Goal: Information Seeking & Learning: Find specific fact

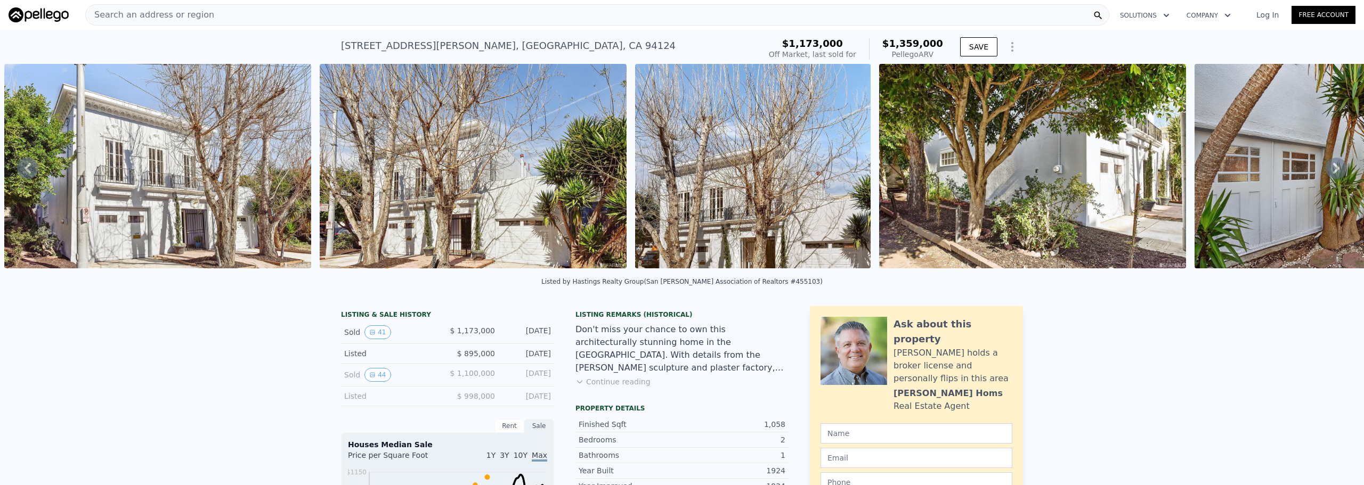
click at [433, 11] on div "Search an address or region" at bounding box center [597, 14] width 1024 height 21
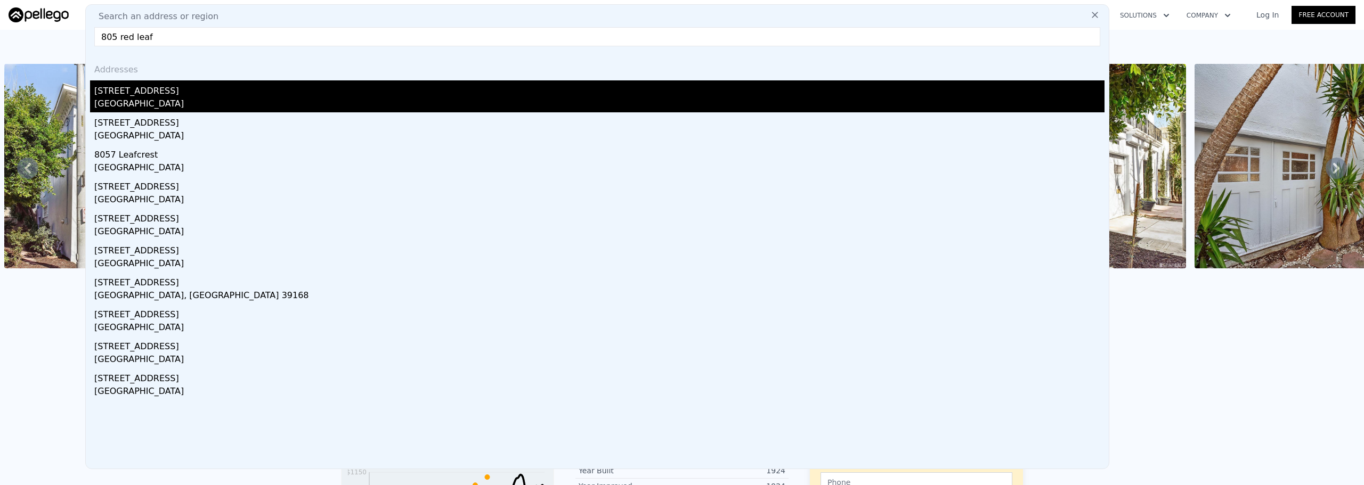
type input "805 red leaf"
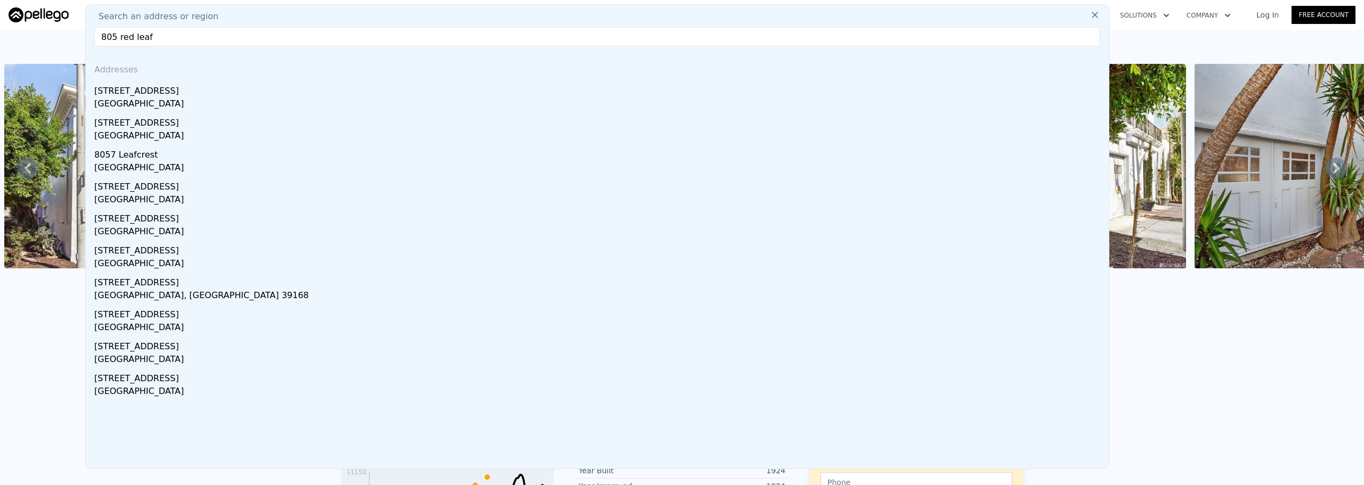
drag, startPoint x: 390, startPoint y: 95, endPoint x: 379, endPoint y: 84, distance: 15.1
click at [389, 95] on div "[STREET_ADDRESS]" at bounding box center [599, 88] width 1010 height 17
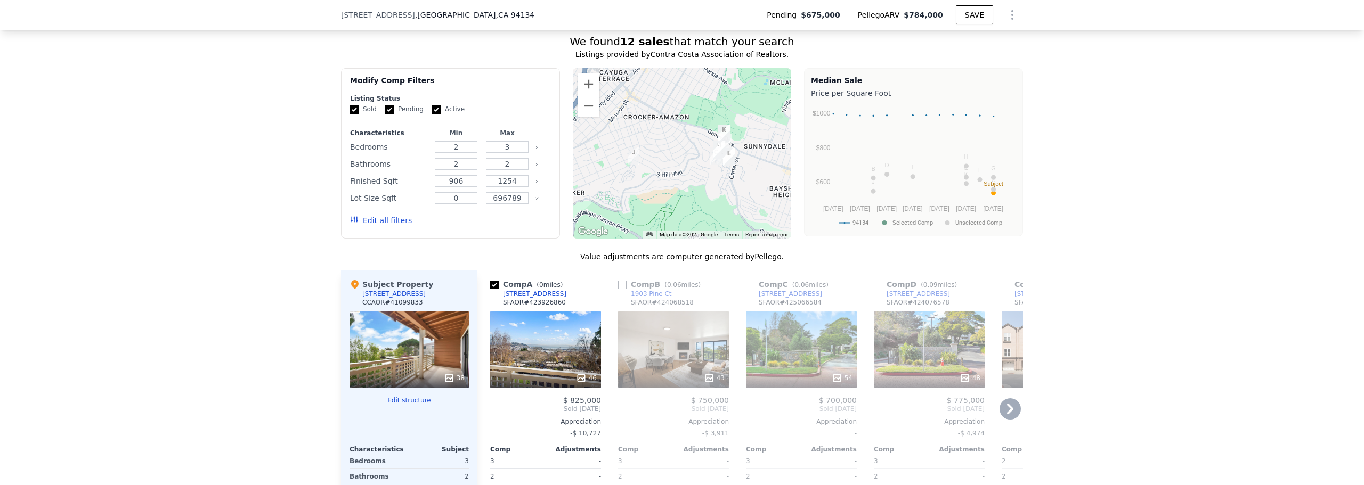
scroll to position [1119, 0]
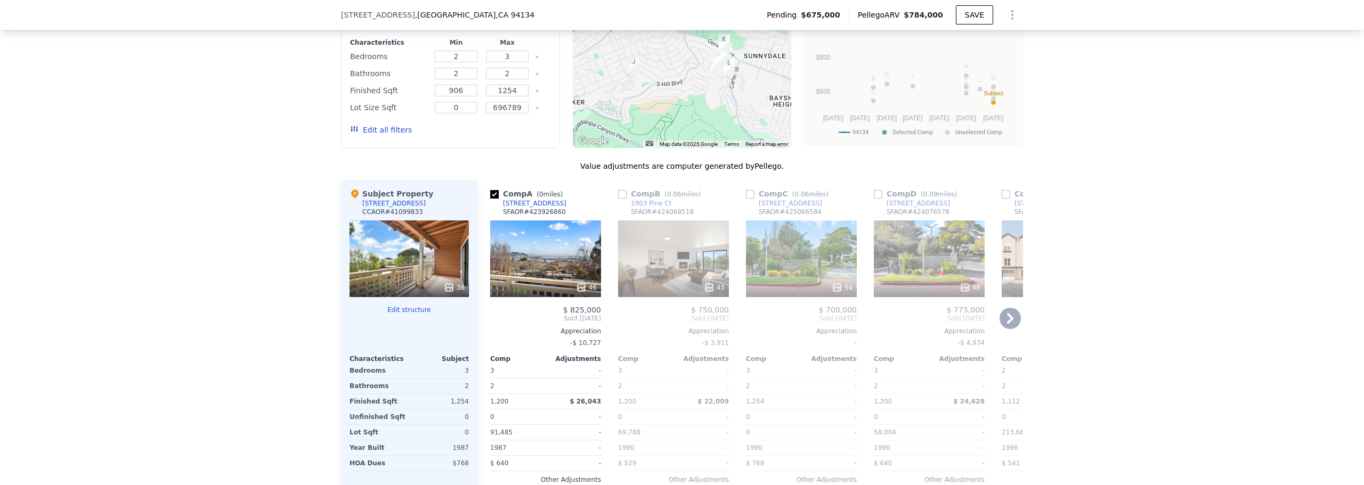
click at [540, 272] on div "46" at bounding box center [545, 259] width 111 height 77
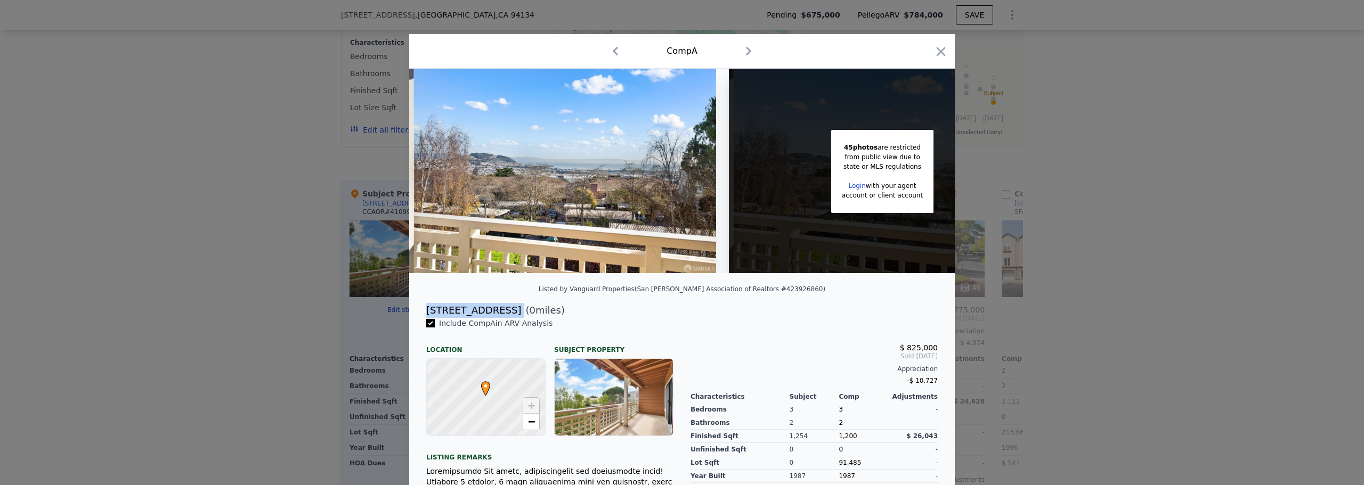
drag, startPoint x: 423, startPoint y: 318, endPoint x: 491, endPoint y: 316, distance: 67.7
click at [491, 316] on div "[STREET_ADDRESS] ( 0 miles)" at bounding box center [682, 310] width 528 height 15
click at [1249, 281] on div at bounding box center [682, 242] width 1364 height 485
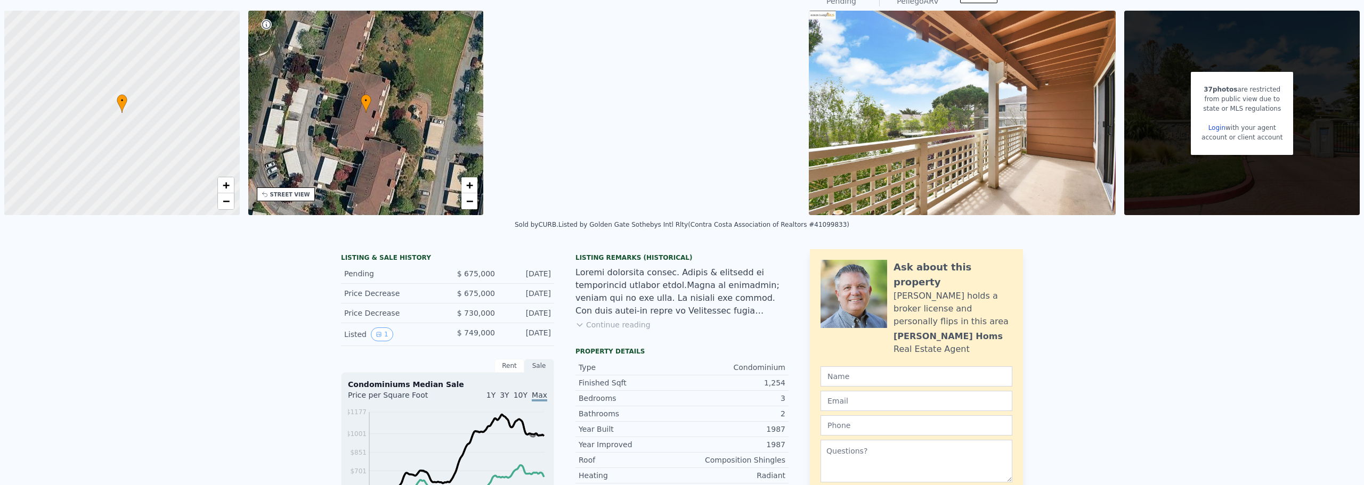
scroll to position [4, 0]
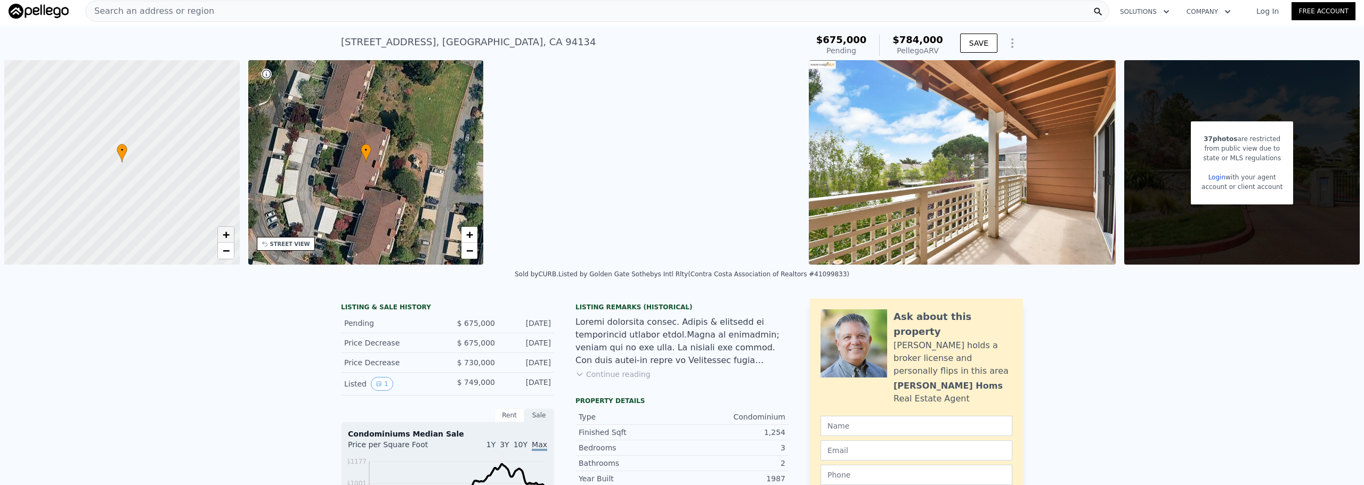
click at [223, 230] on span "+" at bounding box center [225, 234] width 7 height 13
click at [222, 230] on span "+" at bounding box center [225, 234] width 7 height 13
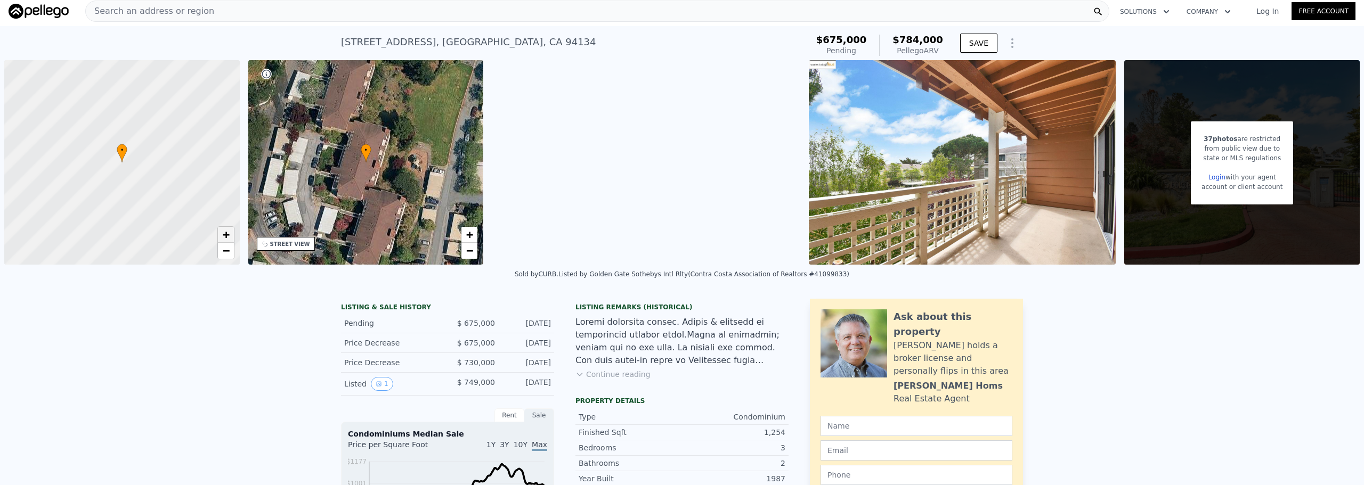
click at [222, 230] on span "+" at bounding box center [225, 234] width 7 height 13
click at [223, 235] on span "+" at bounding box center [225, 234] width 7 height 13
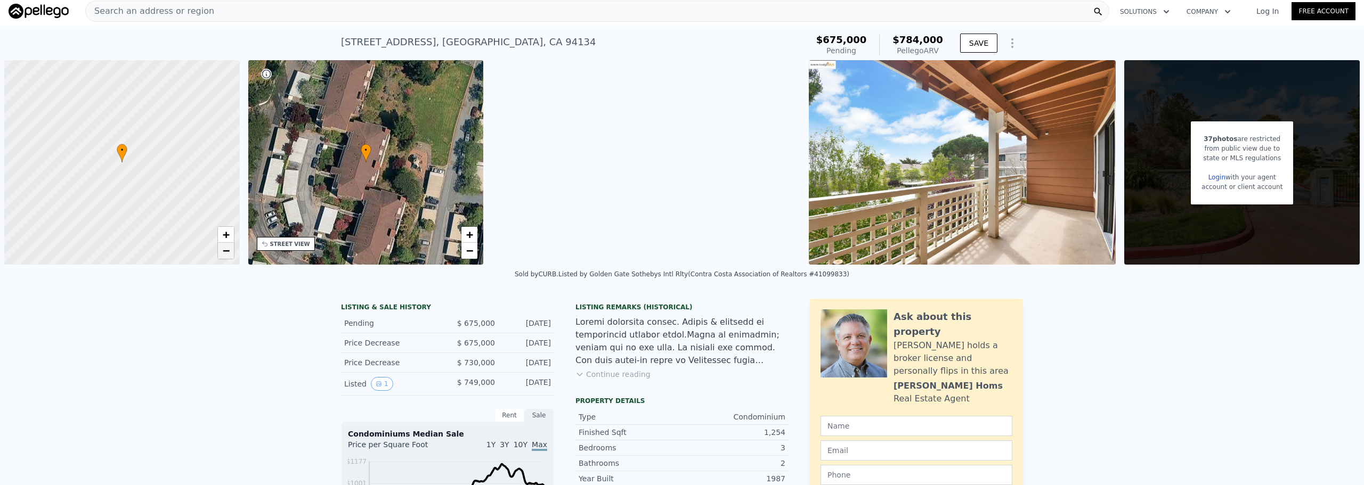
click at [230, 250] on link "−" at bounding box center [226, 251] width 16 height 16
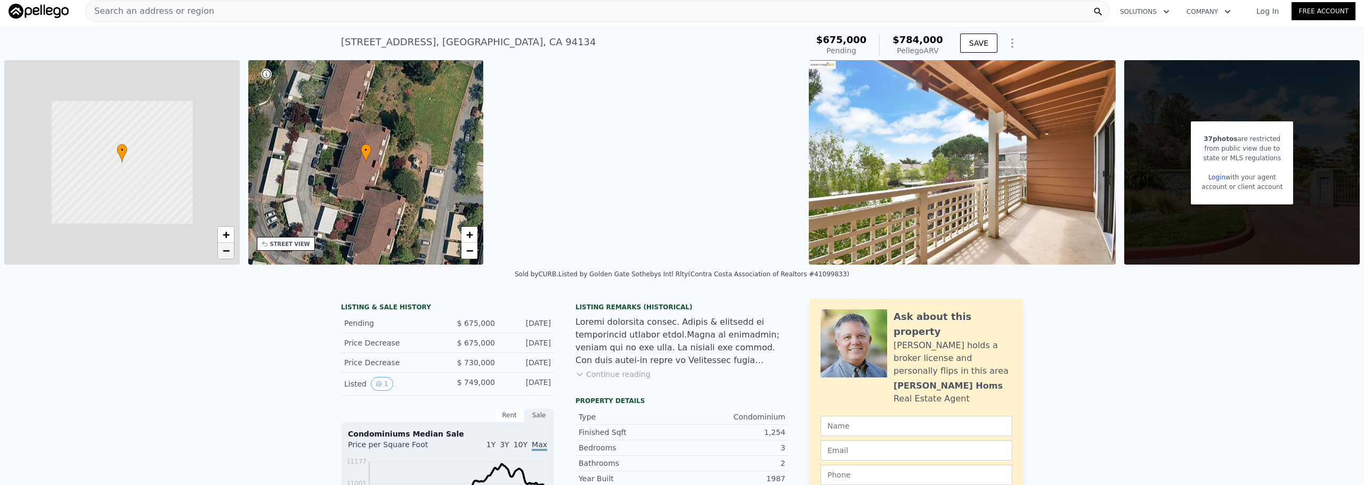
click at [230, 250] on link "−" at bounding box center [226, 251] width 16 height 16
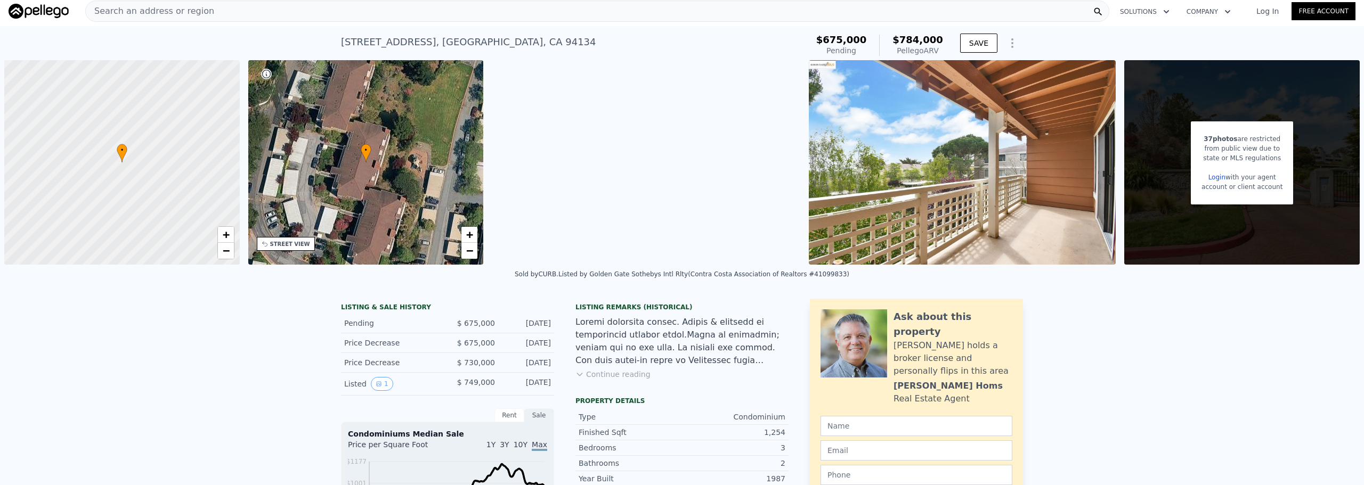
click at [652, 363] on div at bounding box center [681, 341] width 213 height 51
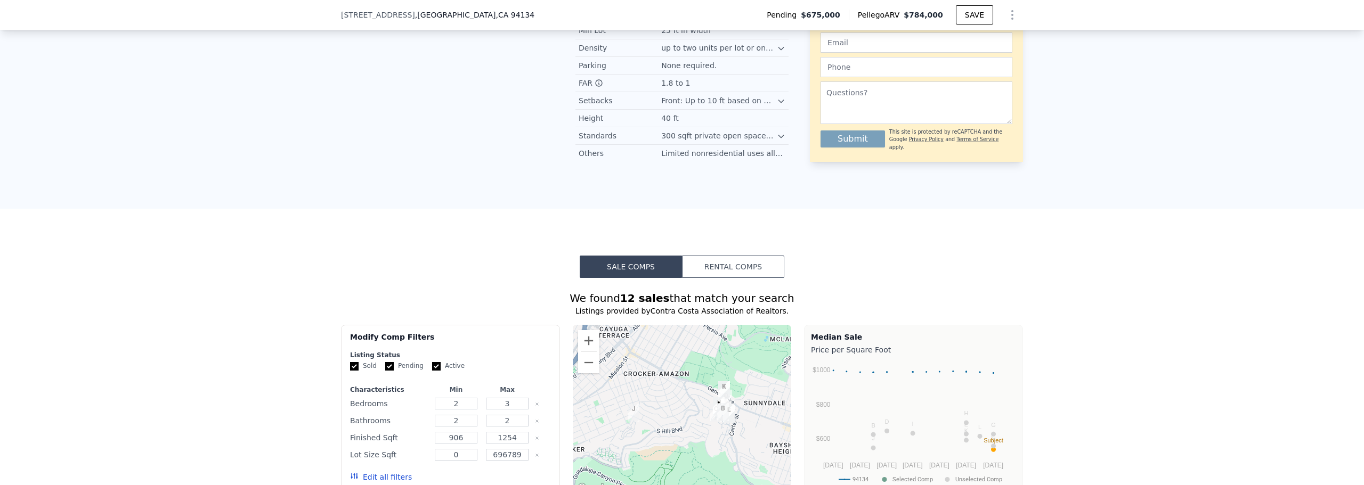
scroll to position [852, 0]
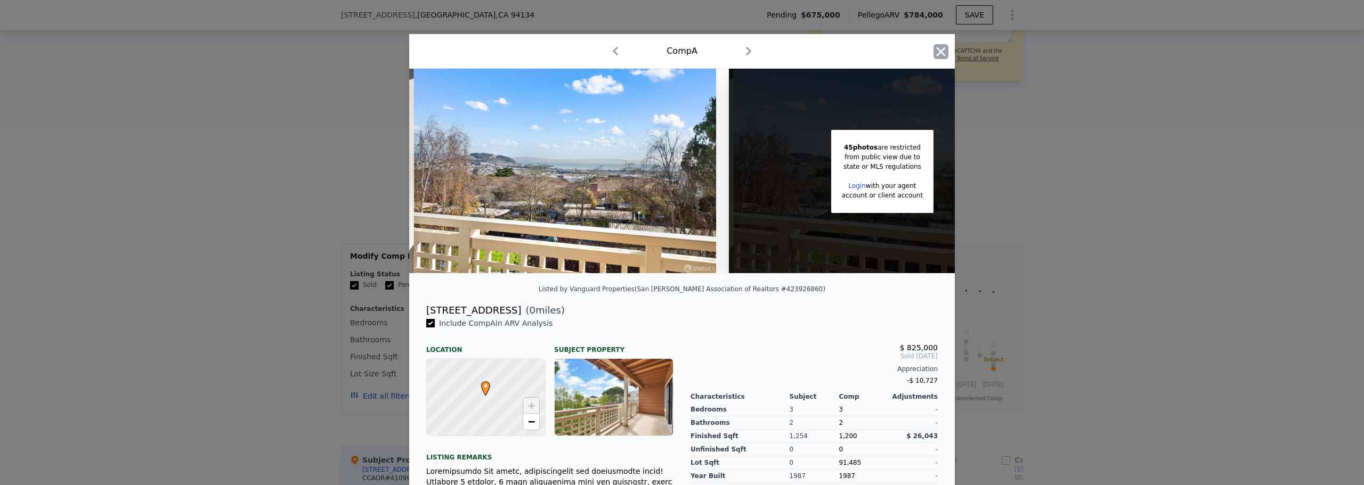
click at [940, 52] on icon "button" at bounding box center [940, 51] width 15 height 15
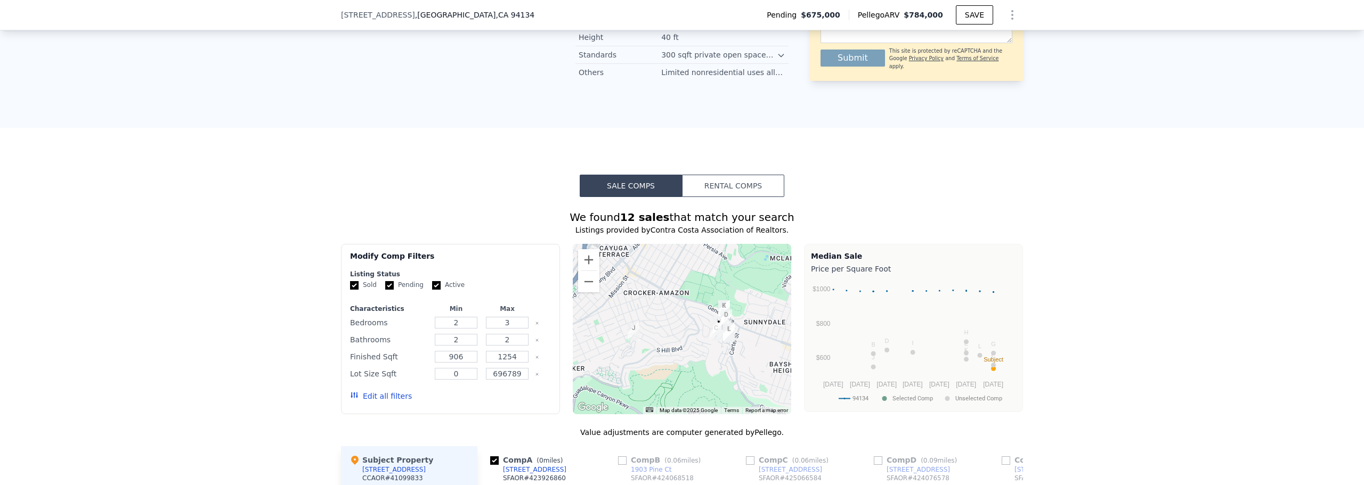
drag, startPoint x: 1248, startPoint y: 388, endPoint x: 1223, endPoint y: 378, distance: 27.3
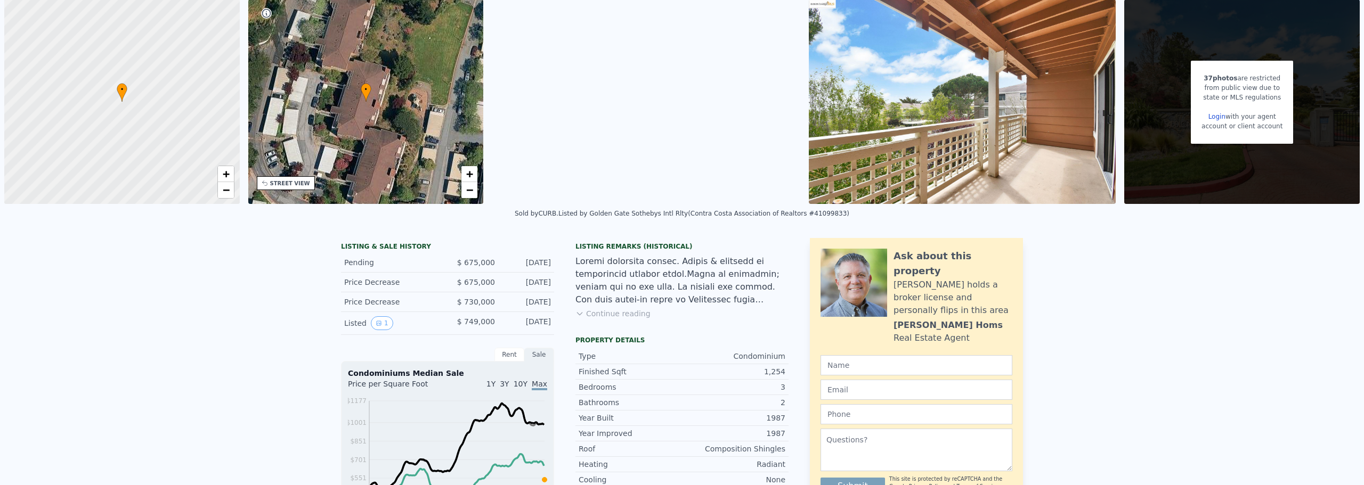
scroll to position [4, 0]
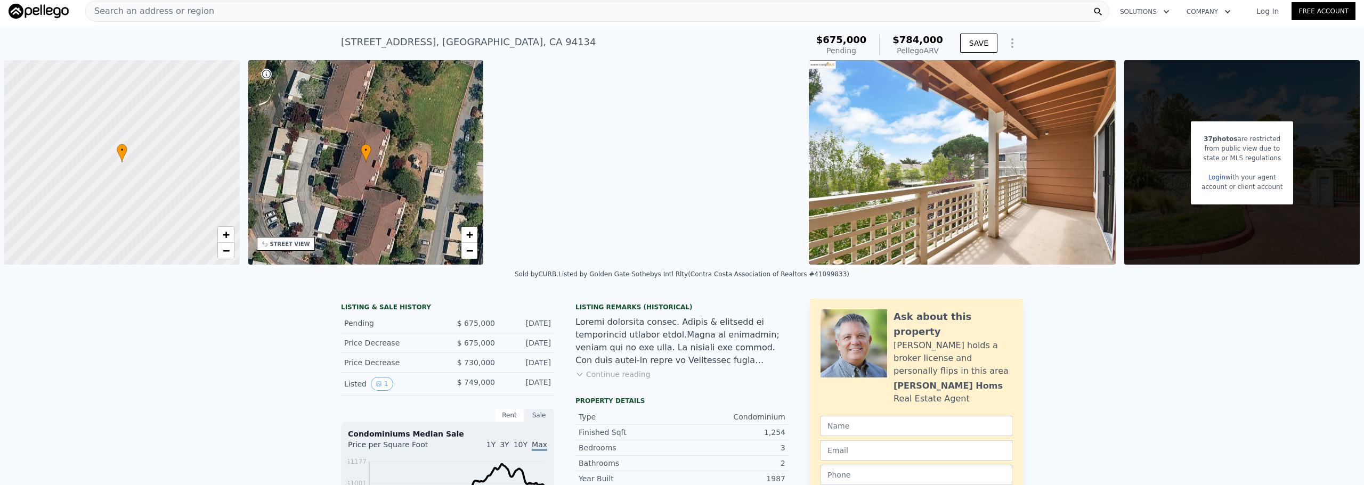
drag, startPoint x: 1184, startPoint y: 340, endPoint x: 1137, endPoint y: 335, distance: 47.2
